Goal: Complete application form: Complete application form

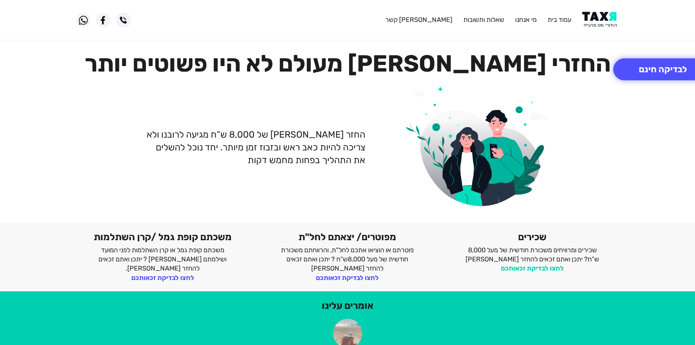
click at [541, 266] on link "לחצו לבדיקת זכאותכם" at bounding box center [532, 268] width 63 height 8
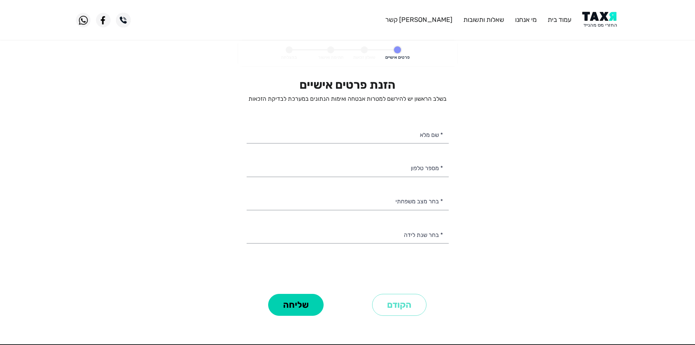
select select
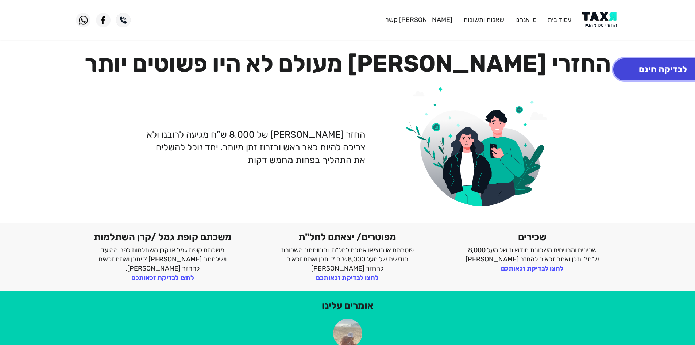
click at [644, 74] on button "לבדיקה חינם" at bounding box center [663, 69] width 99 height 22
